Goal: Find specific page/section: Find specific page/section

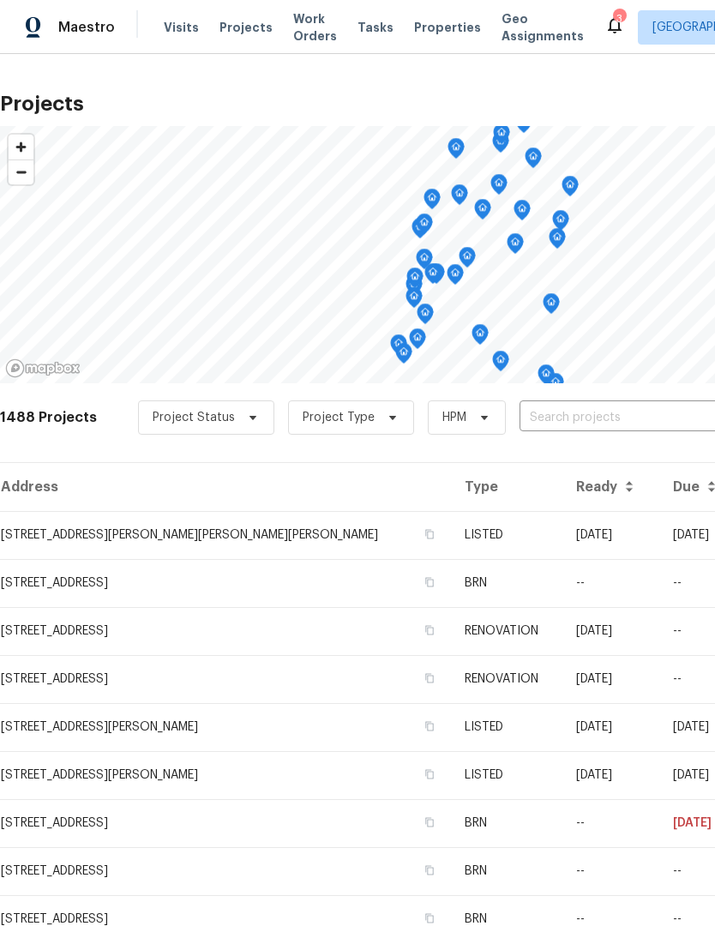
click at [427, 25] on span "Properties" at bounding box center [447, 27] width 67 height 17
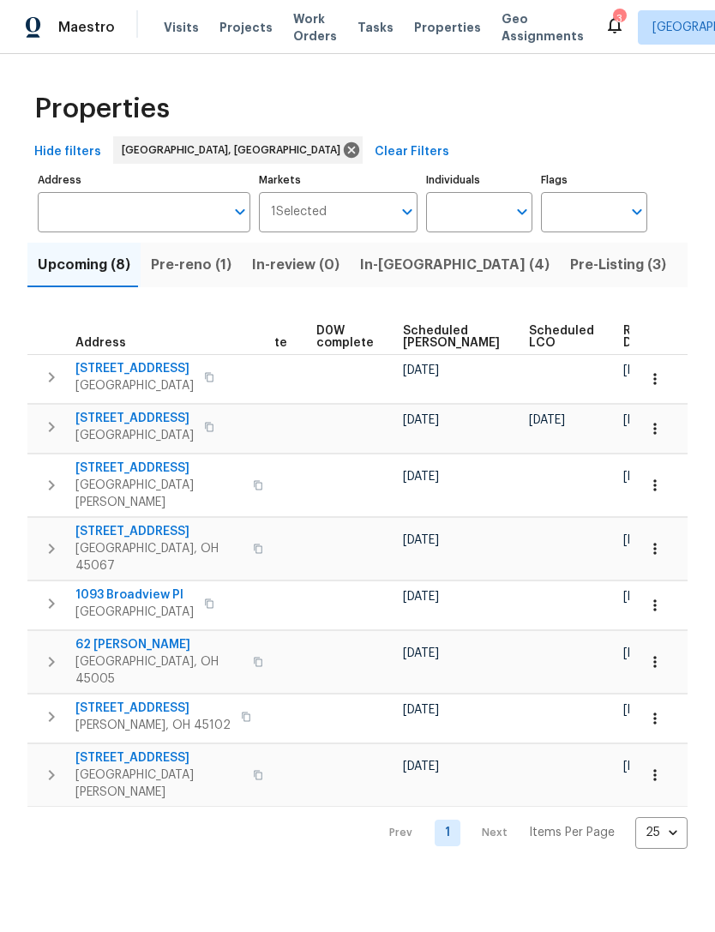
scroll to position [0, 431]
click at [625, 336] on span "Ready Date" at bounding box center [644, 337] width 38 height 24
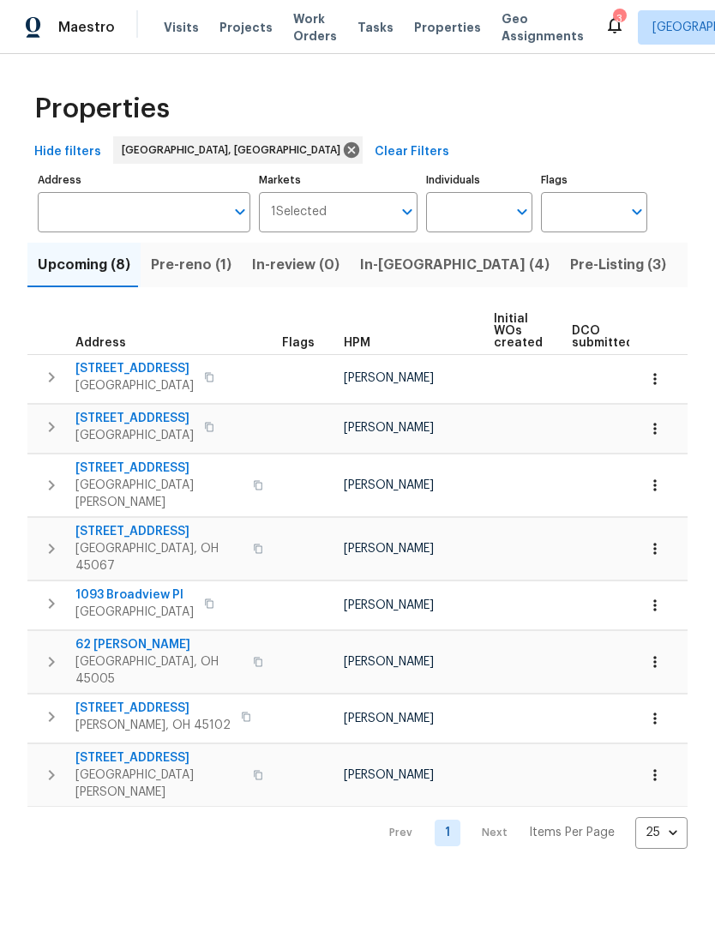
click at [424, 30] on span "Properties" at bounding box center [447, 27] width 67 height 17
click at [402, 268] on span "In-[GEOGRAPHIC_DATA] (4)" at bounding box center [455, 265] width 190 height 24
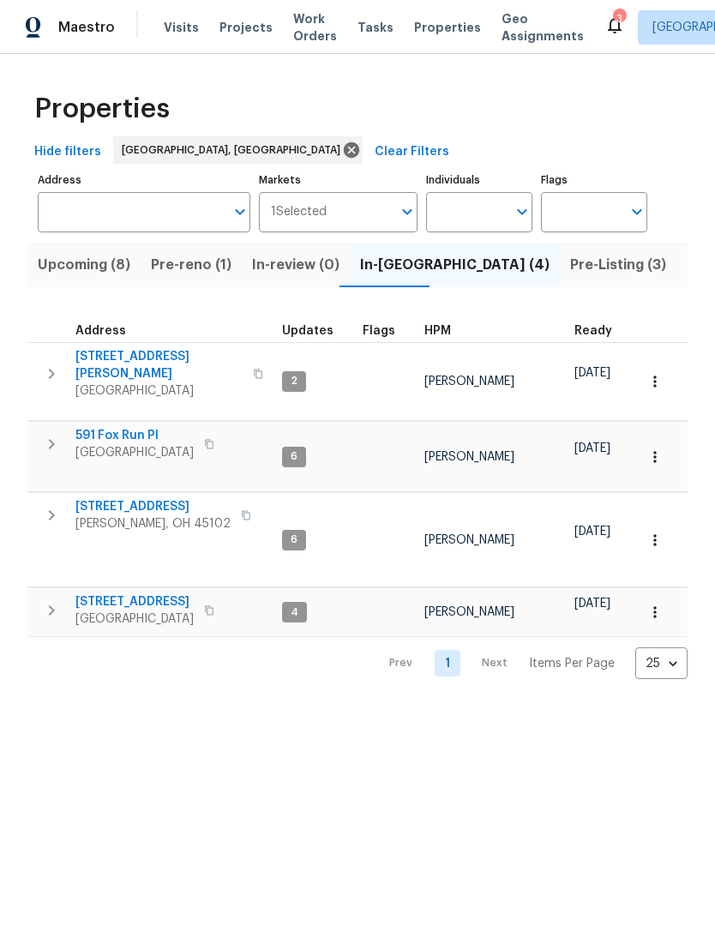
click at [608, 31] on icon at bounding box center [615, 25] width 14 height 17
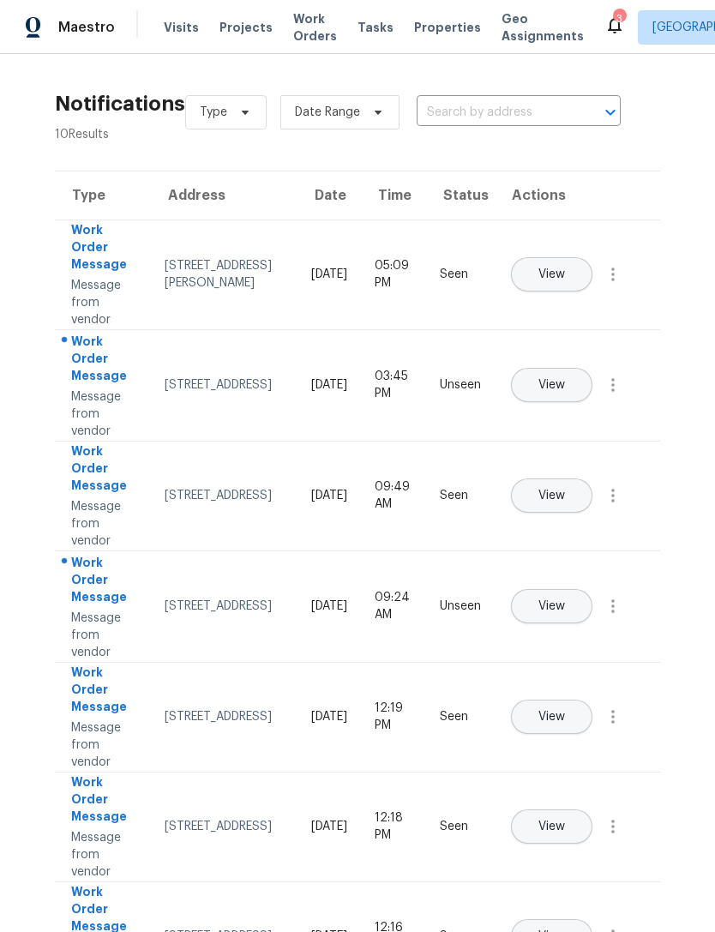
click at [424, 33] on span "Properties" at bounding box center [447, 27] width 67 height 17
